Goal: Find specific page/section: Find specific page/section

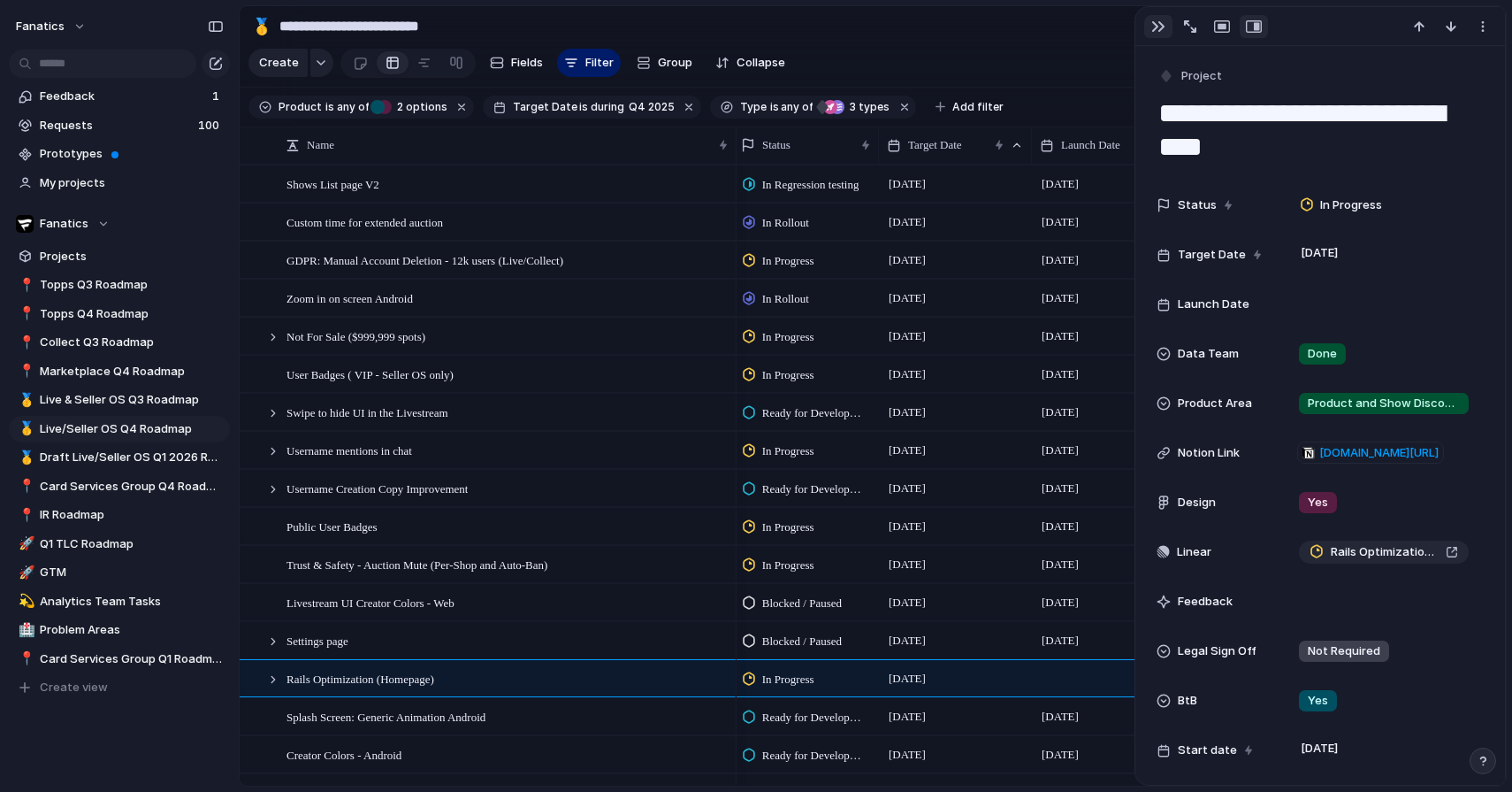
click at [1162, 26] on div "button" at bounding box center [1159, 26] width 14 height 14
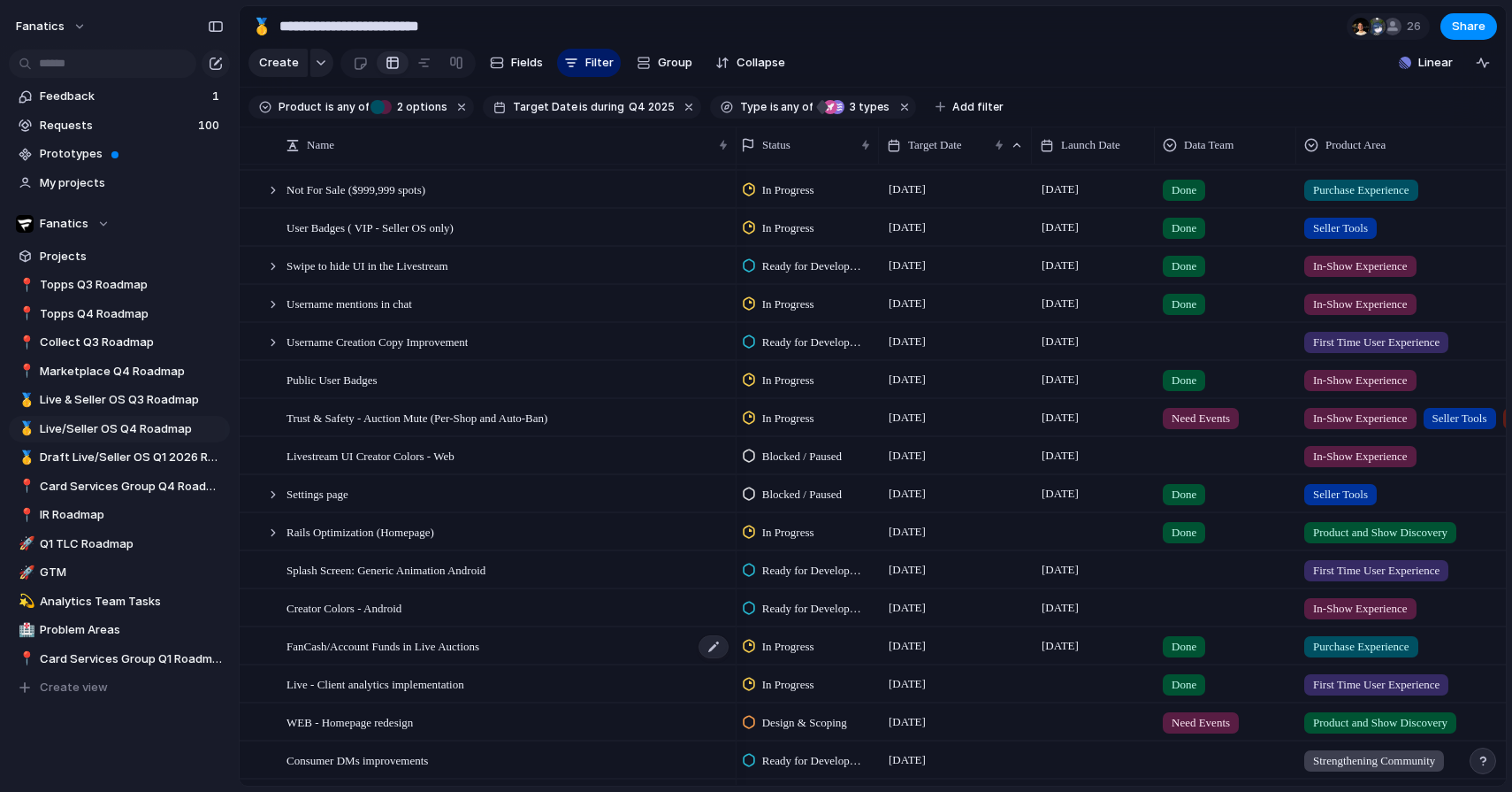
scroll to position [95, 0]
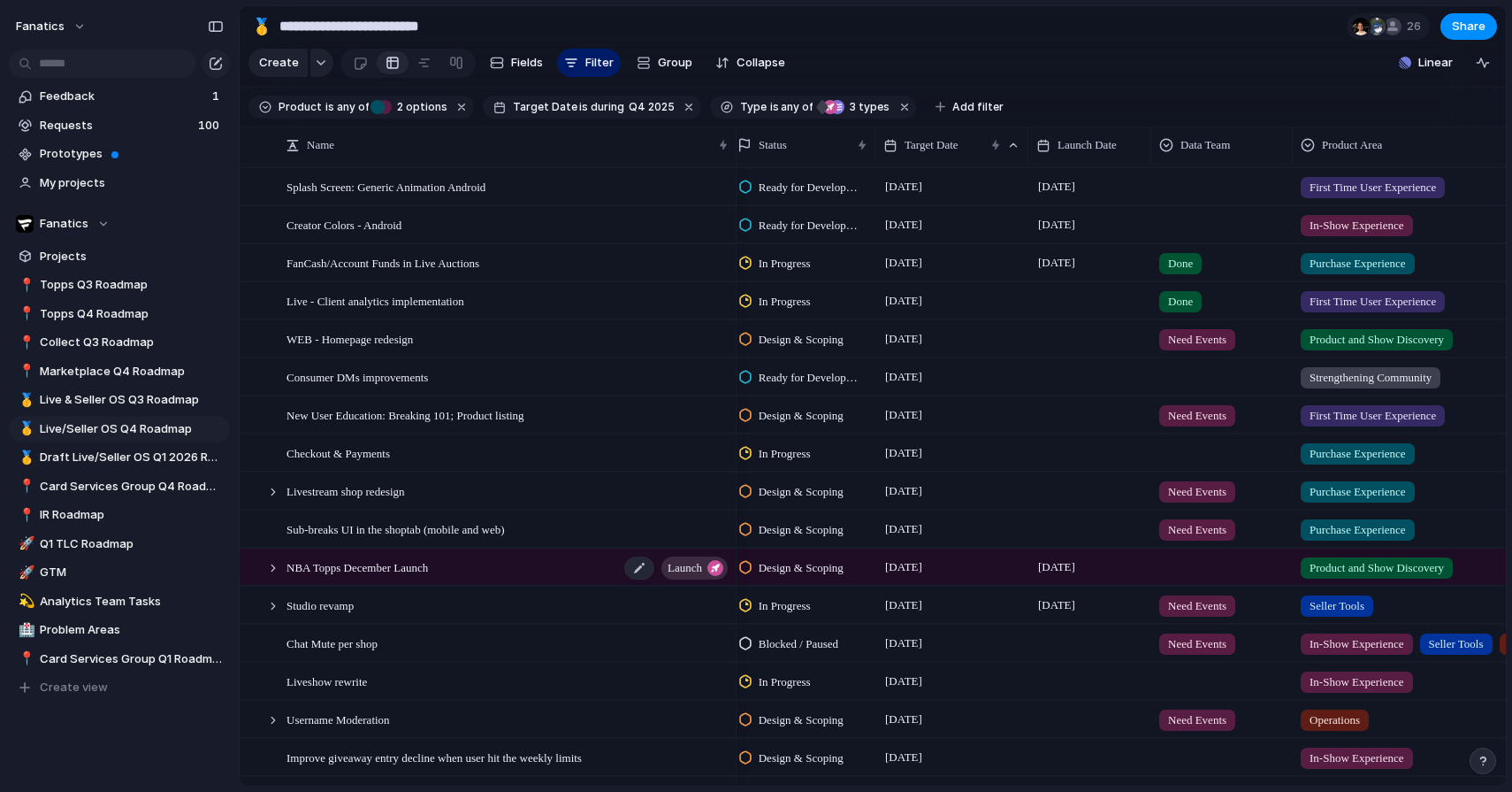
click at [375, 560] on span "NBA Topps December Launch" at bounding box center [357, 566] width 141 height 21
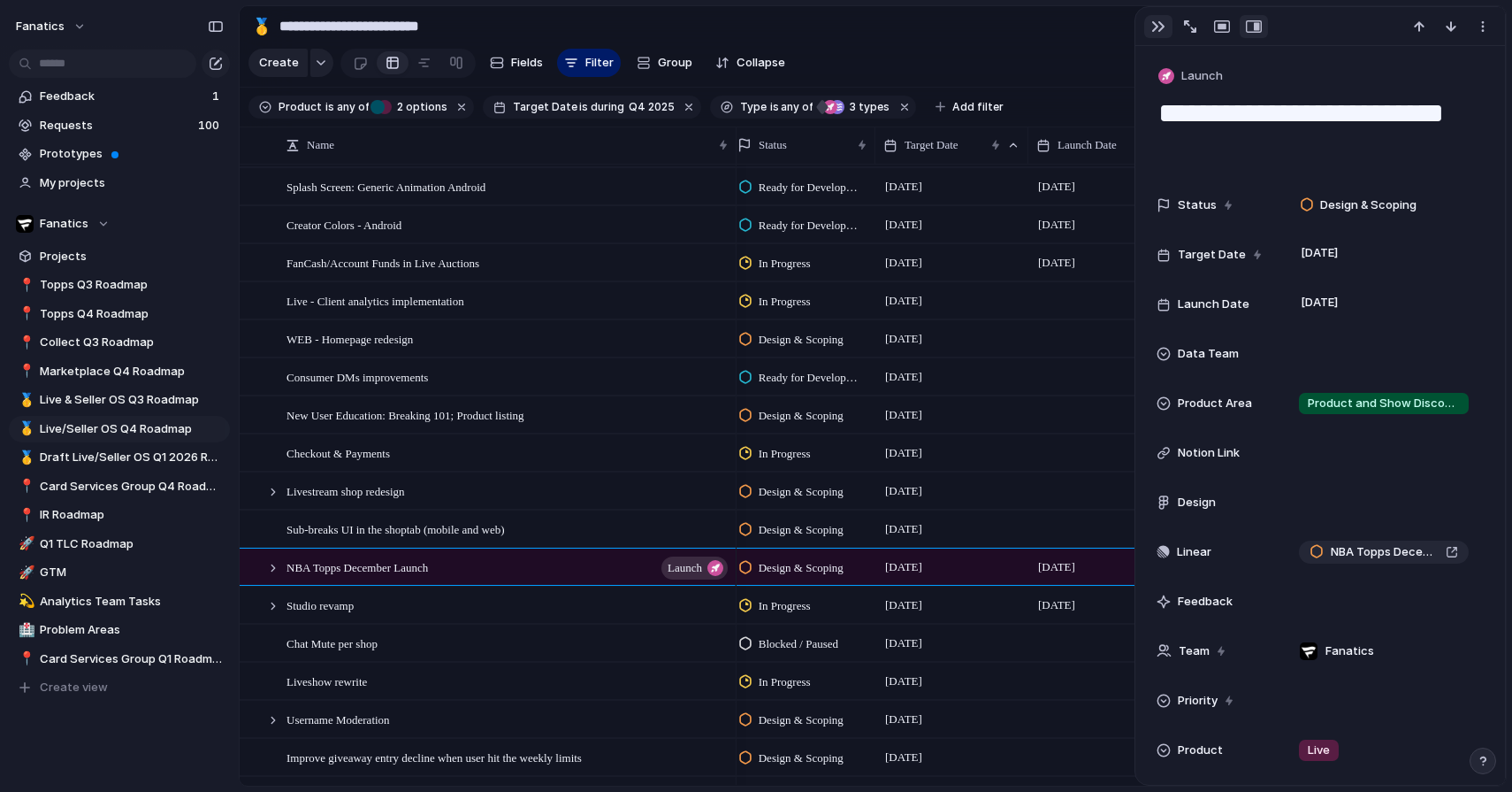
click at [1161, 23] on div "button" at bounding box center [1159, 26] width 14 height 14
